Goal: Browse casually: Explore the website without a specific task or goal

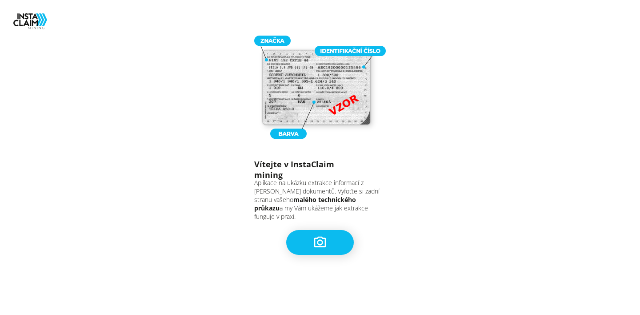
click at [334, 244] on div at bounding box center [320, 242] width 68 height 25
click at [333, 240] on div at bounding box center [320, 242] width 68 height 25
click at [508, 56] on div "Vítejte v InstaClaim mining Aplikace na ukázku extrakce informací z vašich doku…" at bounding box center [320, 175] width 640 height 279
click at [305, 235] on div at bounding box center [320, 242] width 68 height 25
click at [451, 120] on div "Vítejte v InstaClaim mining Aplikace na ukázku extrakce informací z vašich doku…" at bounding box center [320, 175] width 640 height 279
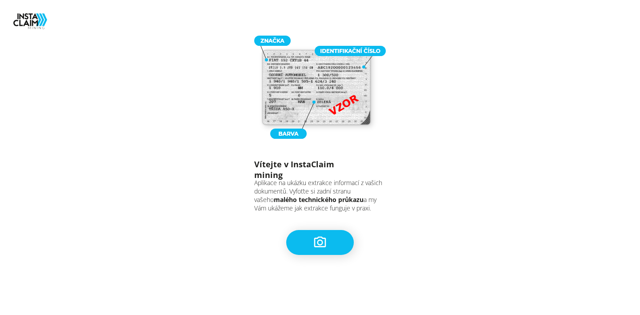
click at [464, 165] on div "Vítejte v InstaClaim mining Aplikace na ukázku extrakce informací z vašich doku…" at bounding box center [320, 175] width 640 height 279
click at [314, 238] on icon at bounding box center [320, 241] width 12 height 11
